Goal: Information Seeking & Learning: Learn about a topic

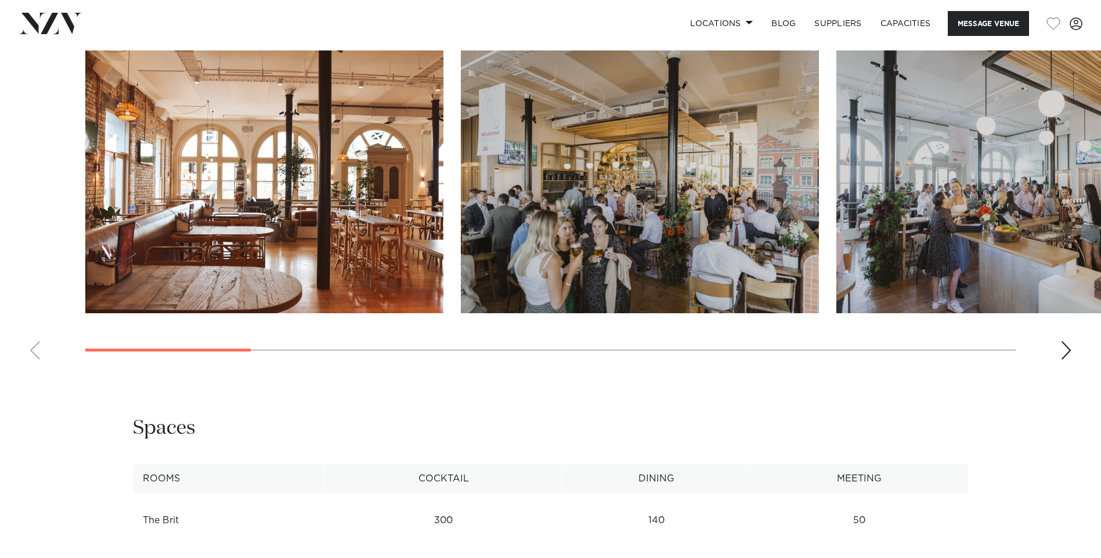
scroll to position [1276, 0]
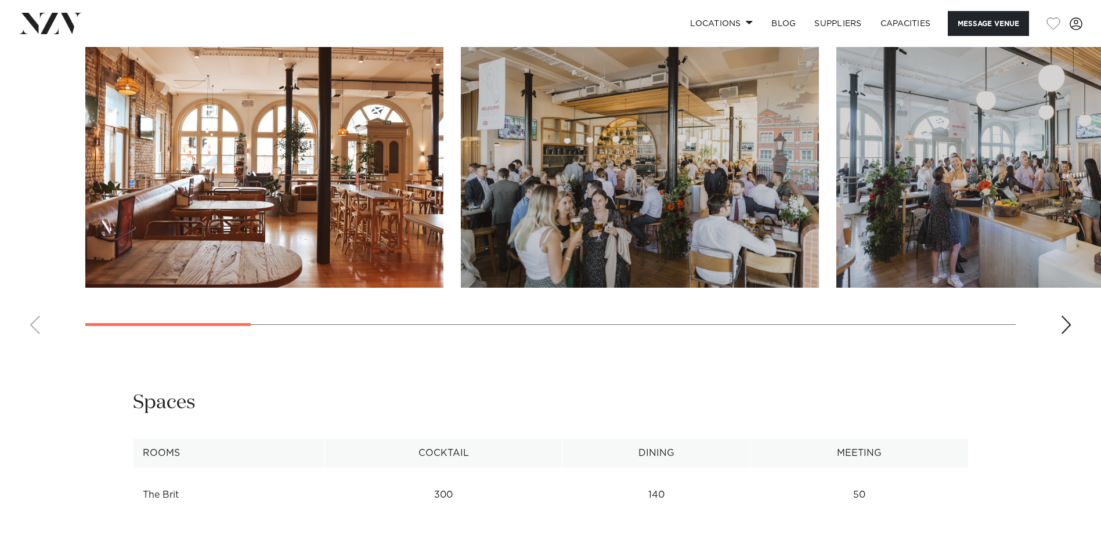
click at [1066, 323] on div "Next slide" at bounding box center [1066, 325] width 12 height 19
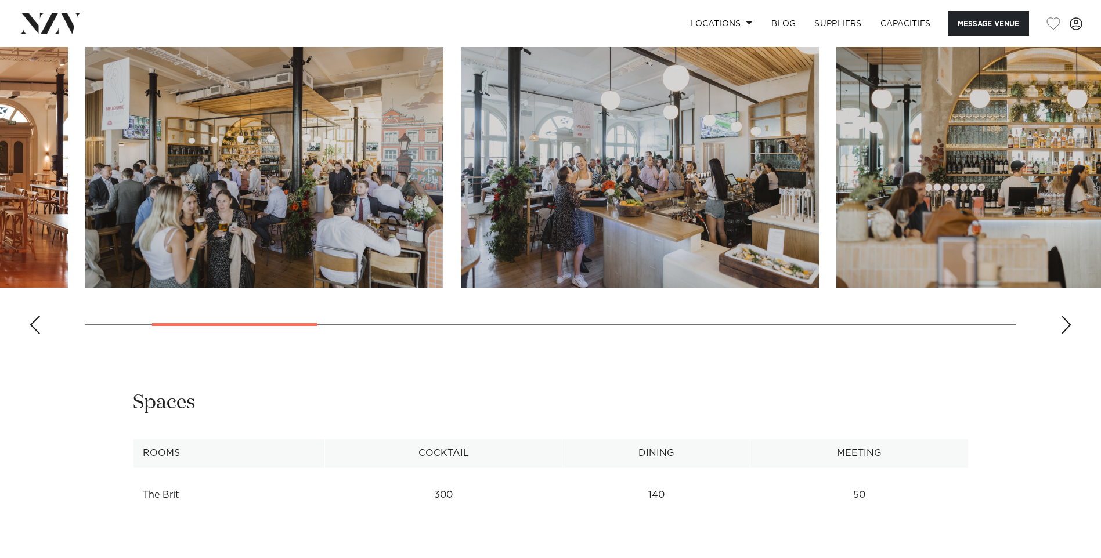
click at [1066, 323] on div "Next slide" at bounding box center [1066, 325] width 12 height 19
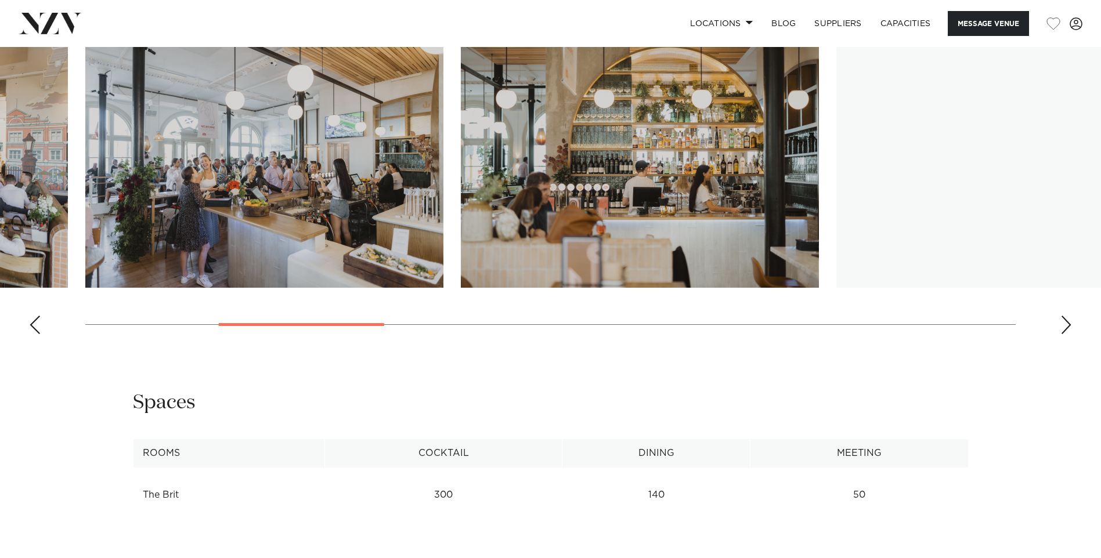
click at [1066, 323] on div "Next slide" at bounding box center [1066, 325] width 12 height 19
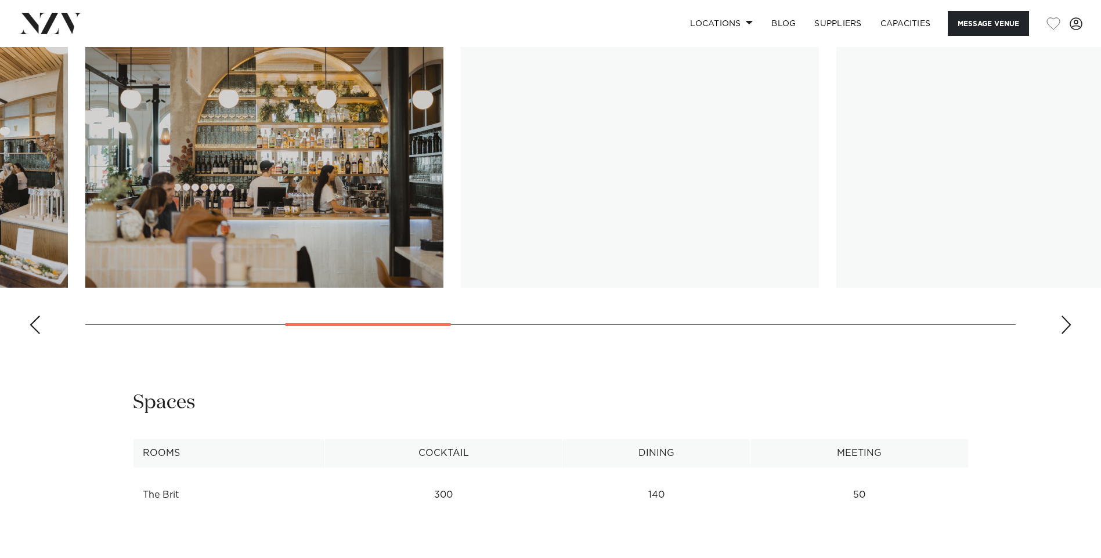
click at [1066, 323] on div "Next slide" at bounding box center [1066, 325] width 12 height 19
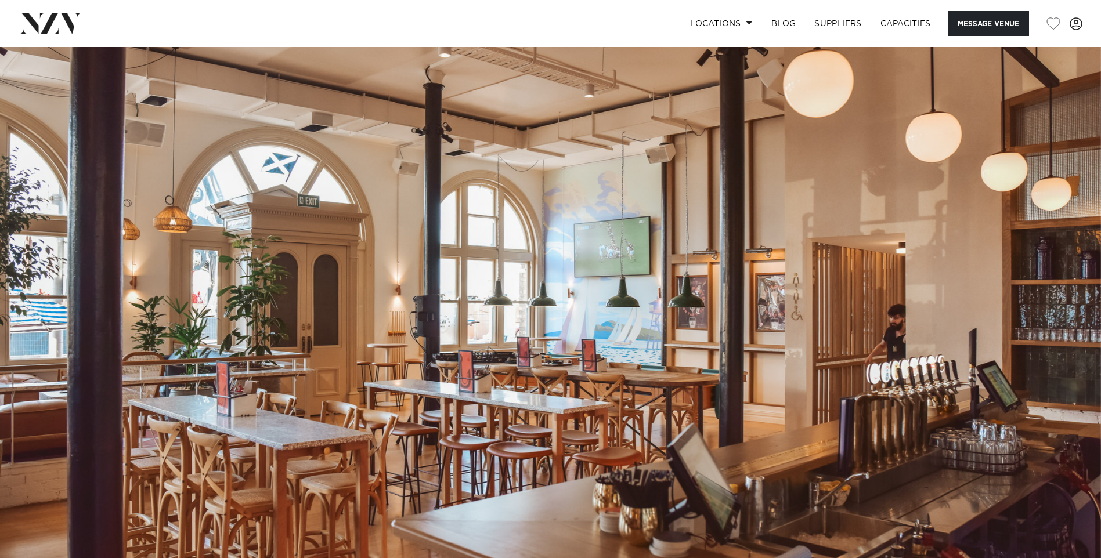
click at [790, 330] on img at bounding box center [550, 305] width 1101 height 516
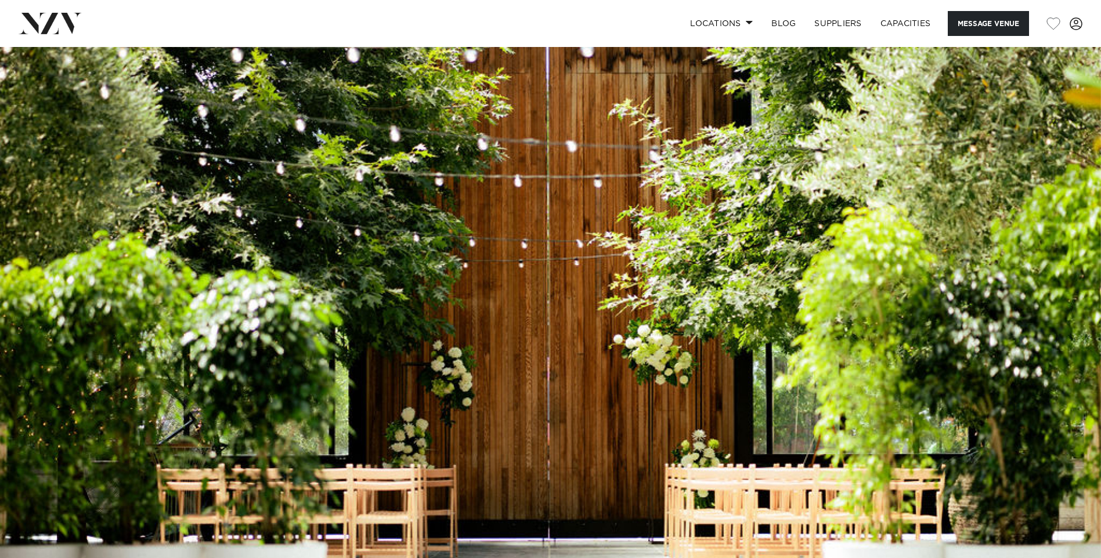
click at [717, 168] on img at bounding box center [550, 305] width 1101 height 516
